Goal: Task Accomplishment & Management: Complete application form

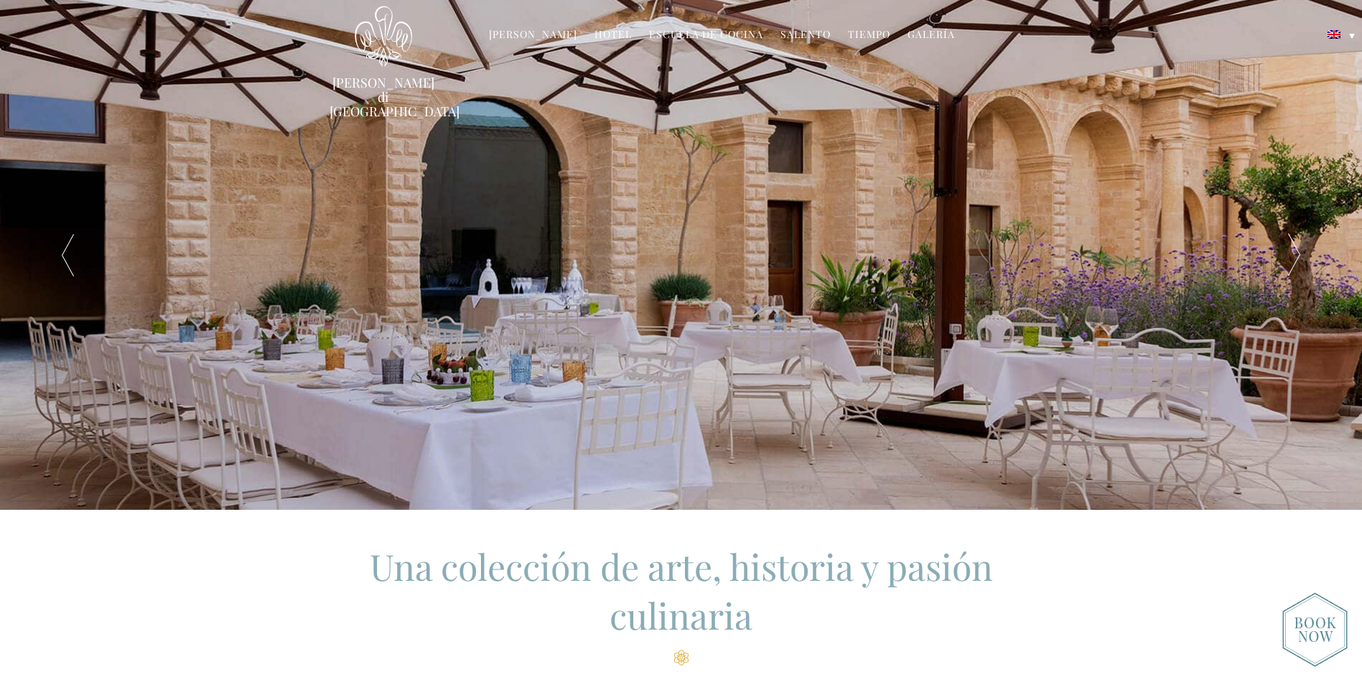
click at [595, 32] on link "Hotel" at bounding box center [613, 35] width 37 height 17
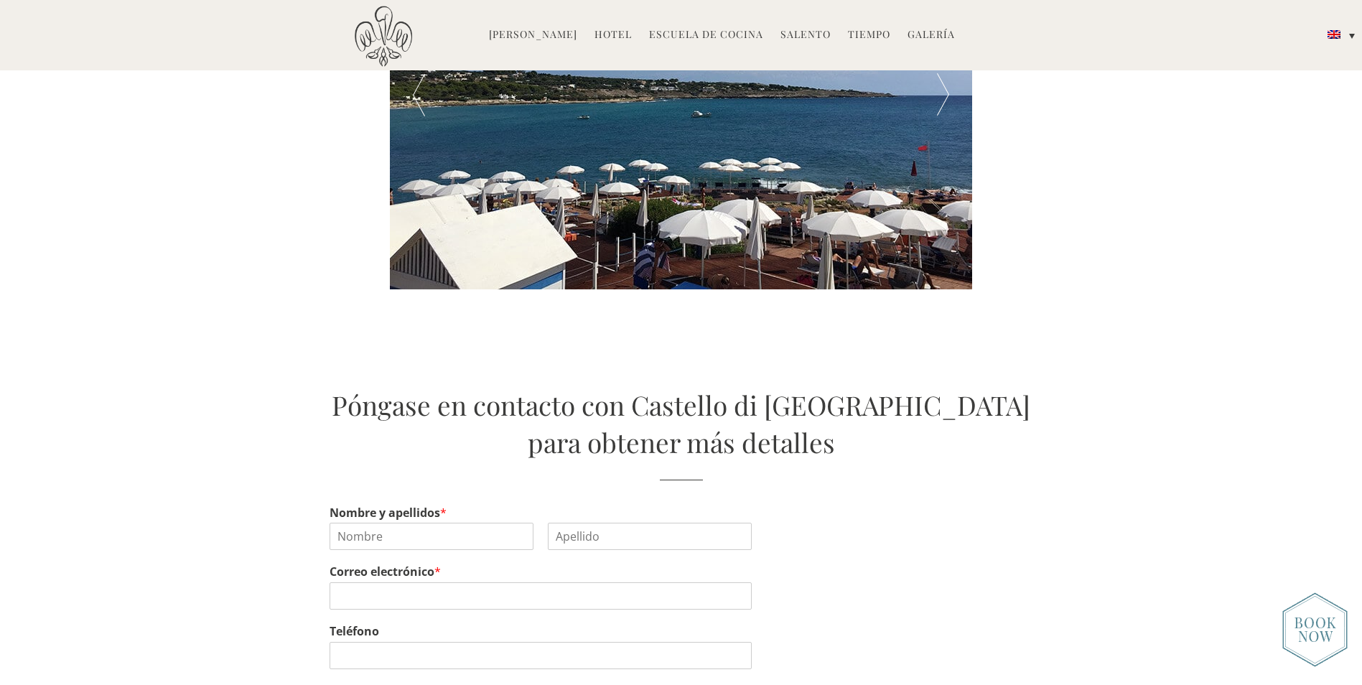
scroll to position [3088, 0]
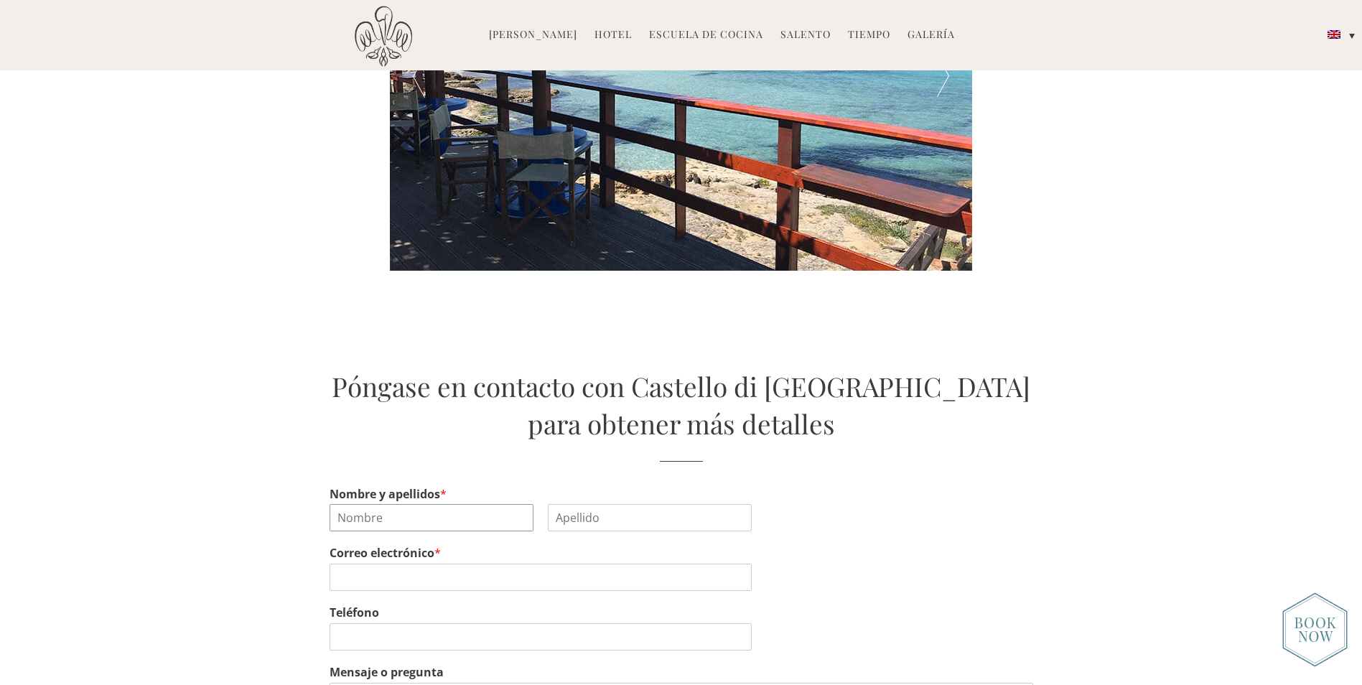
click at [401, 504] on input "Nombre y apellidos *" at bounding box center [432, 517] width 204 height 27
type input "Jose"
type input "Cascales"
type input "jjcascales@lasalud.eu"
type input "690840391"
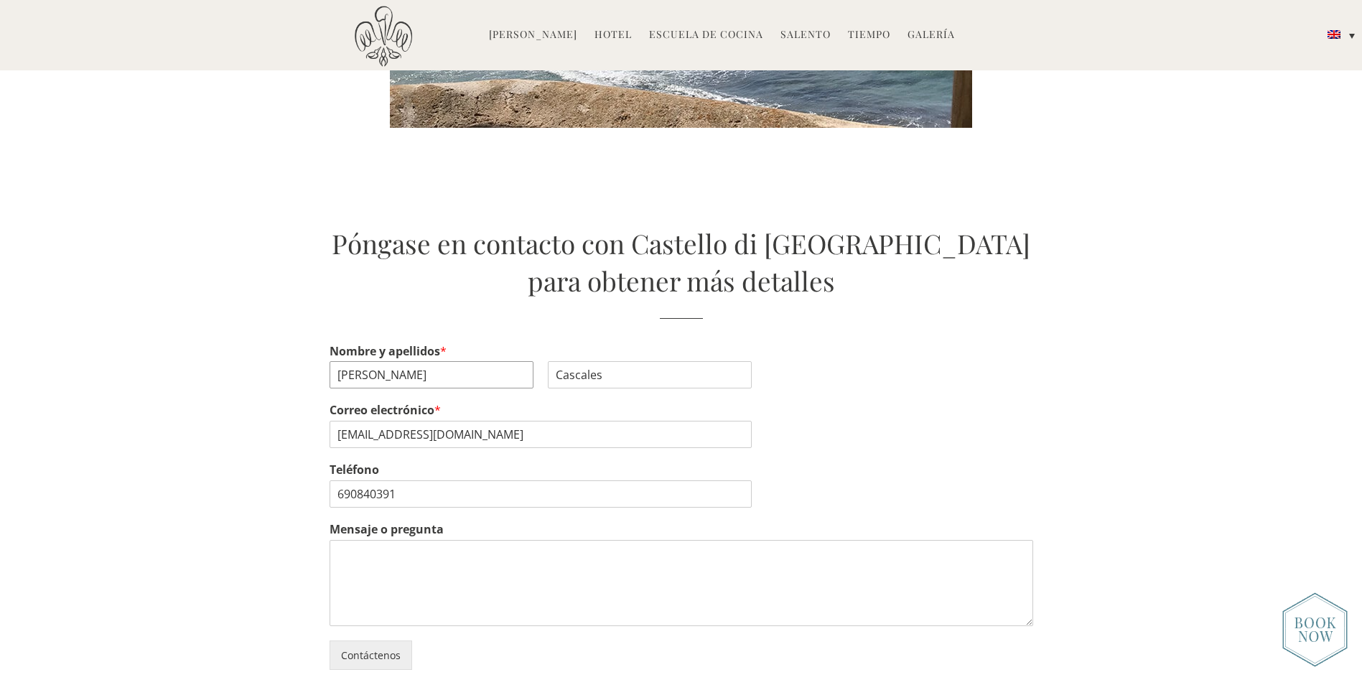
scroll to position [3232, 0]
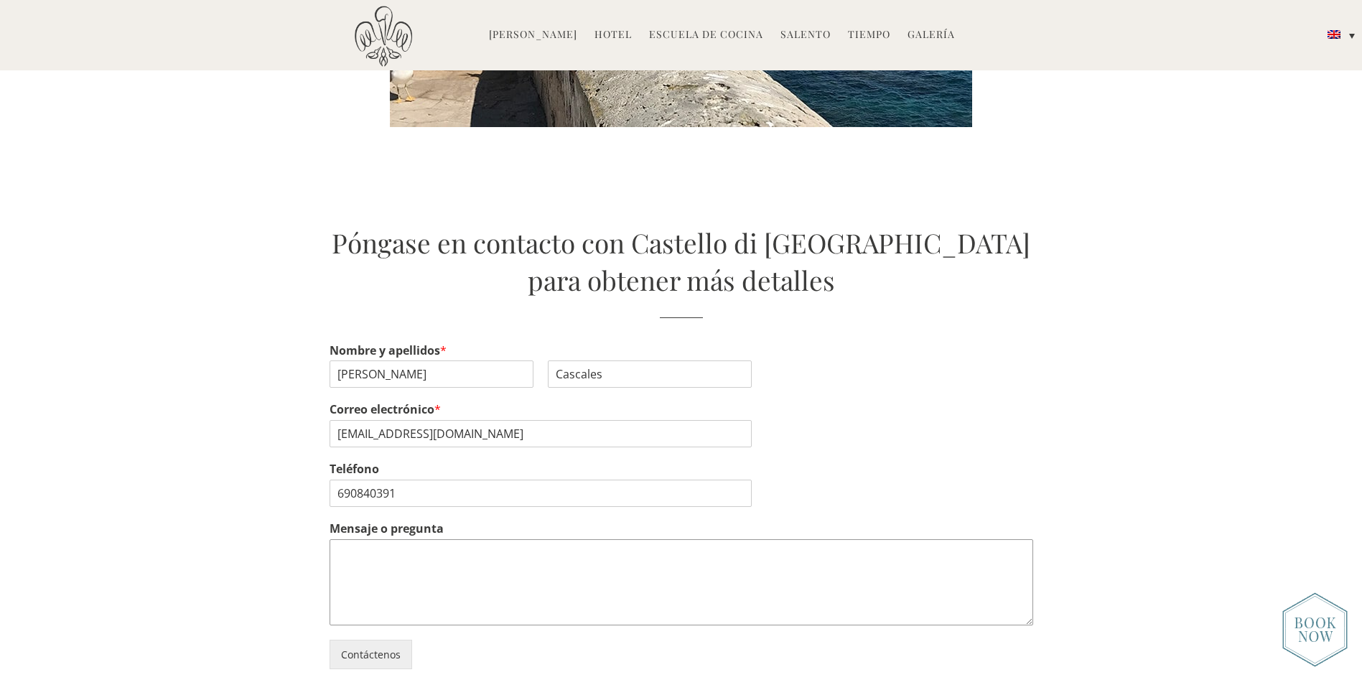
click at [373, 539] on textarea "Mensaje o pregunta" at bounding box center [682, 582] width 704 height 86
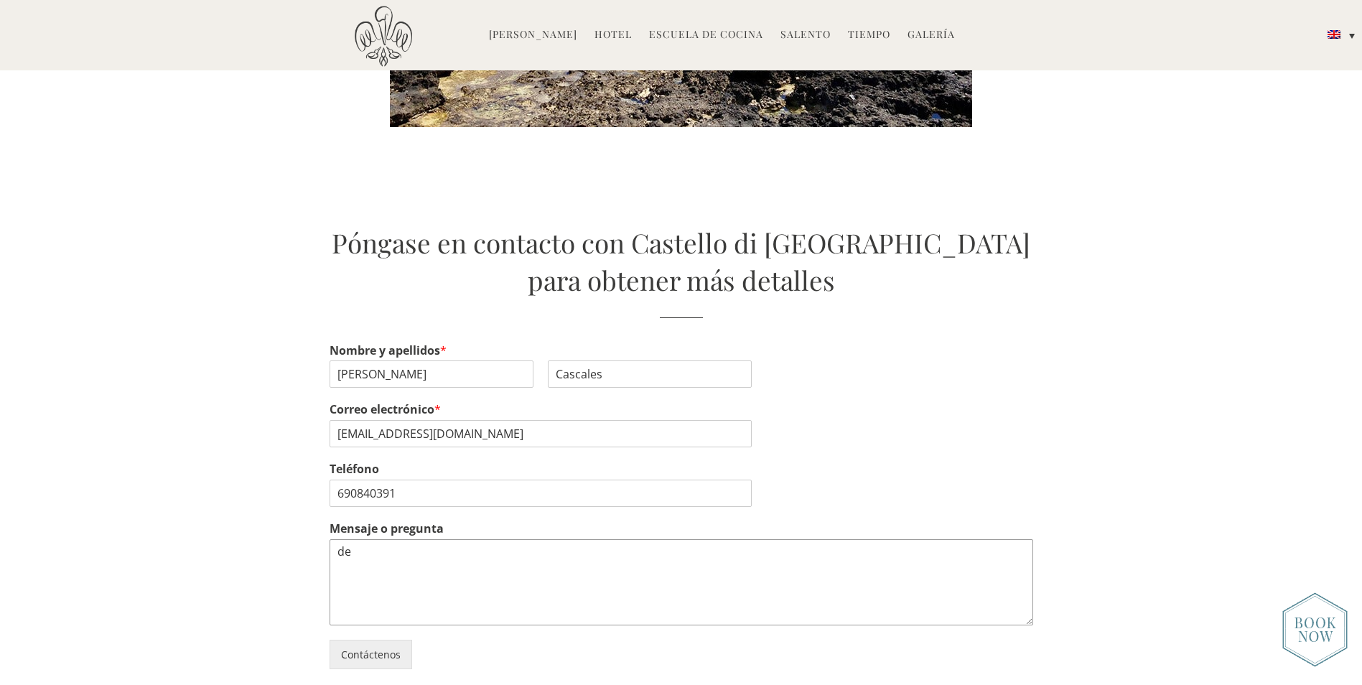
type textarea "d"
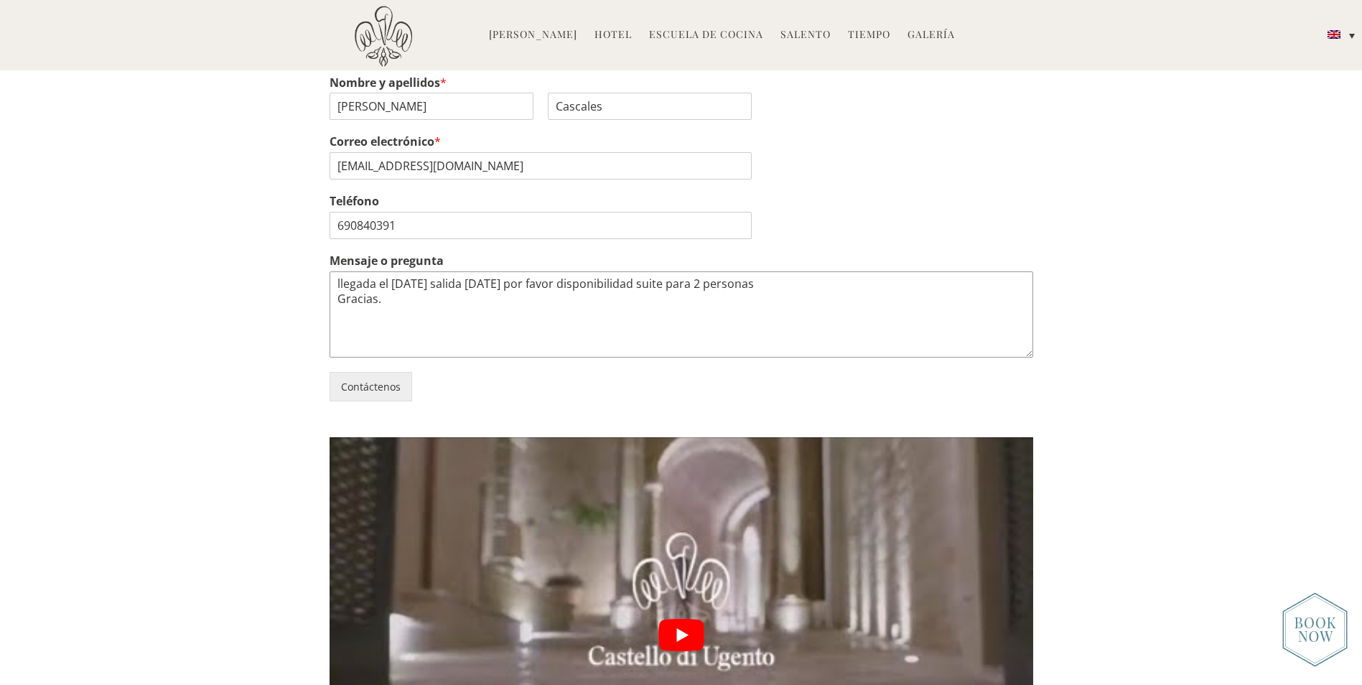
scroll to position [3519, 0]
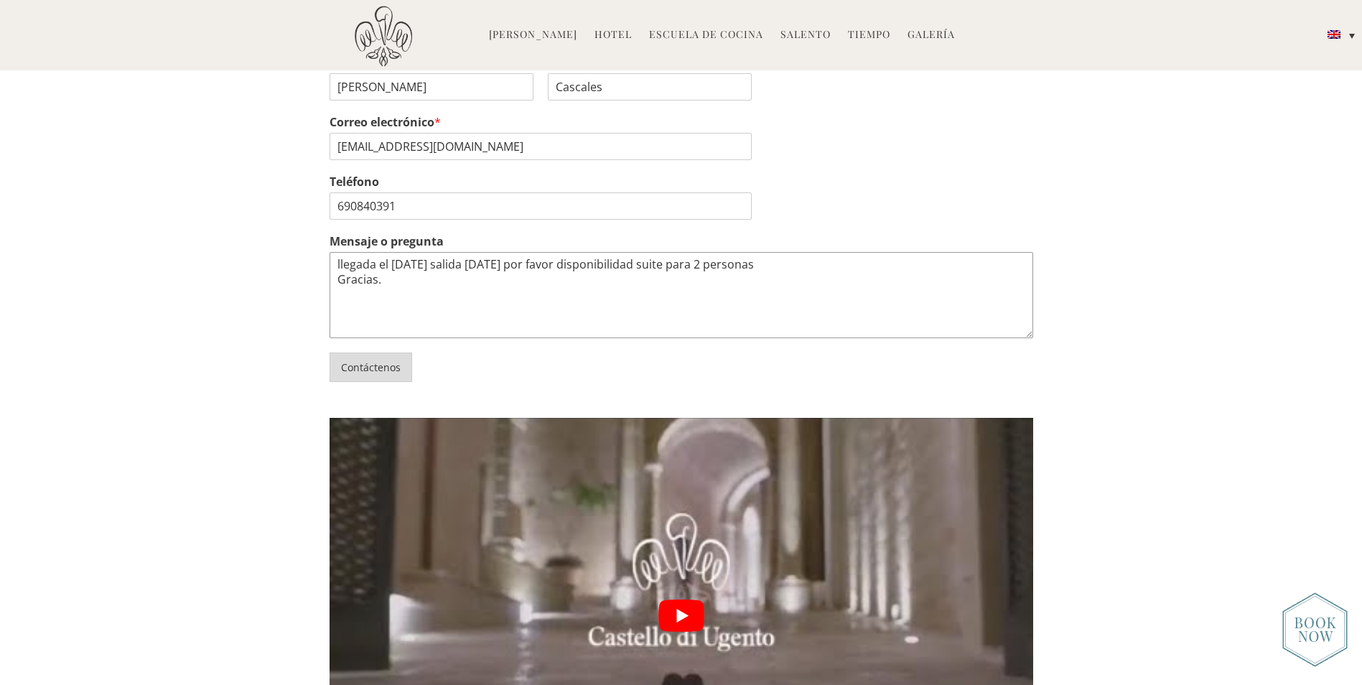
type textarea "llegada el 09/10/2025 salida 11/10/2025 por favor disponibilidad suite para 2 p…"
click at [394, 353] on button "Contáctenos" at bounding box center [371, 367] width 83 height 29
